Goal: Register for event/course

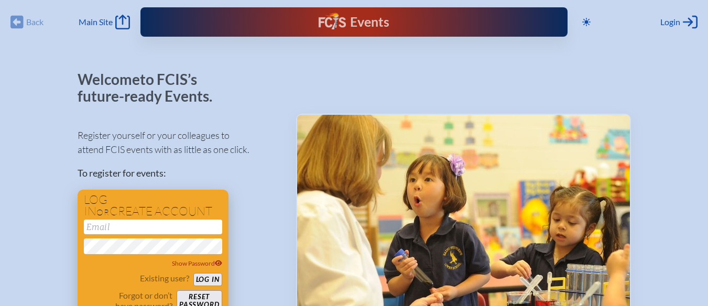
type input "[EMAIL_ADDRESS][DOMAIN_NAME]"
click at [208, 281] on button "Log in" at bounding box center [207, 279] width 29 height 13
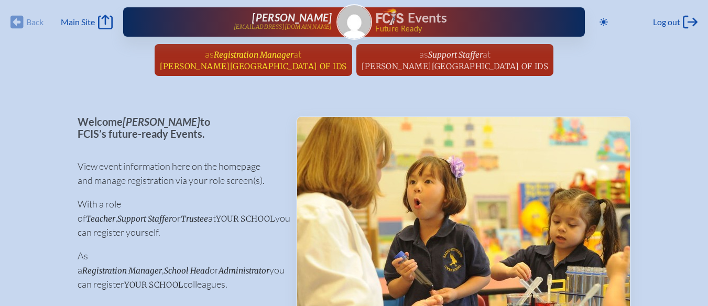
click at [247, 56] on span "Registration Manager" at bounding box center [254, 55] width 80 height 10
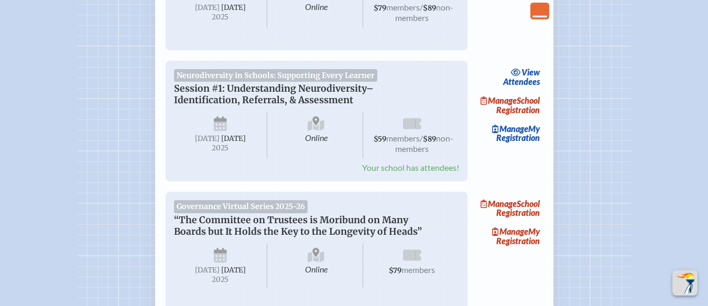
scroll to position [386, 0]
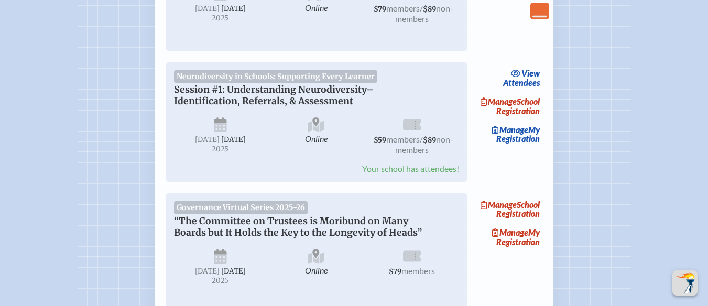
click at [269, 77] on span "Neurodiversity in Schools: Supporting Every Learner" at bounding box center [276, 76] width 204 height 13
click at [269, 89] on span "Session #1: Understanding Neurodiversity–Identification, Referrals, & Assessment" at bounding box center [274, 95] width 200 height 23
click at [522, 113] on link "Manage School Registration" at bounding box center [509, 106] width 67 height 24
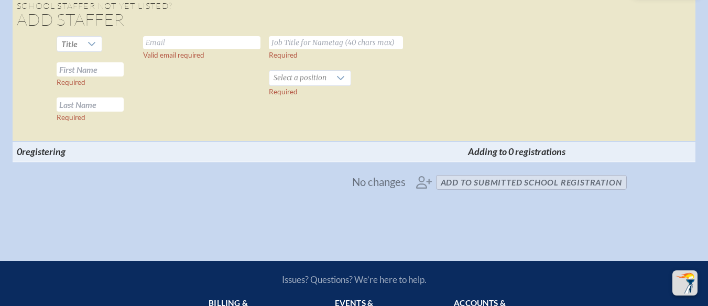
scroll to position [3454, 0]
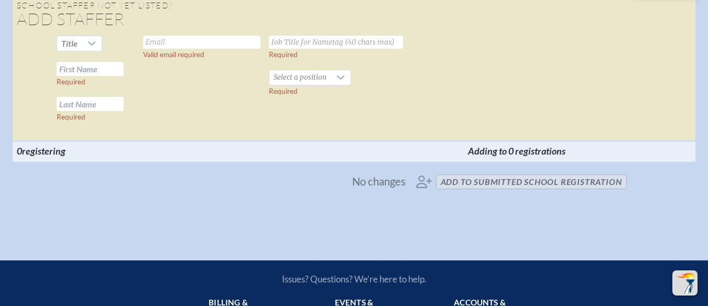
click at [491, 193] on span "No changes add to submitted School Registration" at bounding box center [355, 181] width 554 height 23
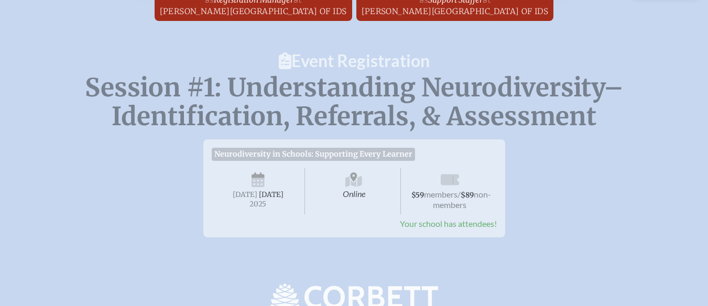
scroll to position [0, 0]
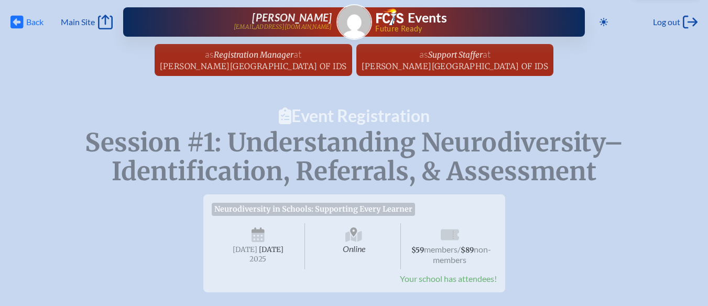
click at [16, 17] on icon at bounding box center [16, 22] width 13 height 13
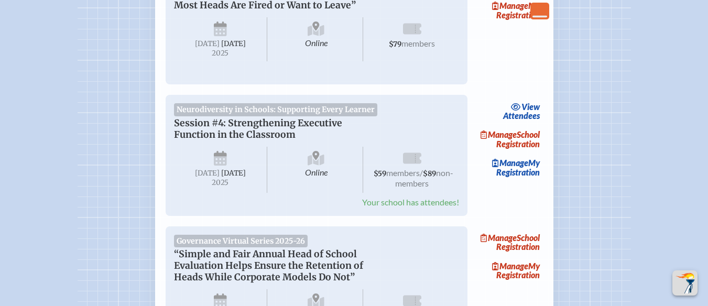
scroll to position [1404, 8]
